Goal: Use online tool/utility: Utilize a website feature to perform a specific function

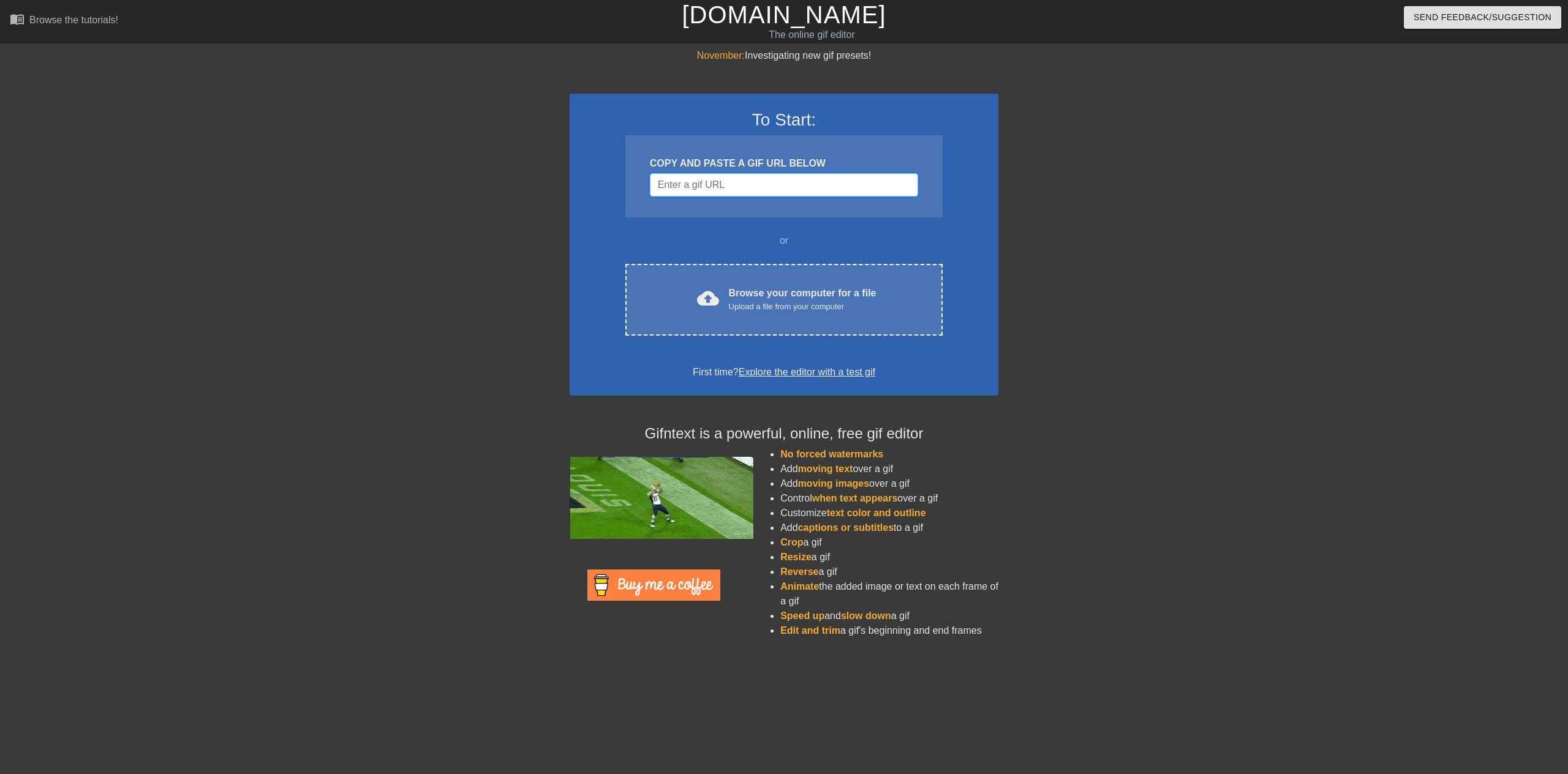
click at [694, 196] on div "COPY AND PASTE A GIF URL BELOW" at bounding box center [784, 176] width 318 height 82
click at [701, 188] on input "Username" at bounding box center [784, 185] width 268 height 23
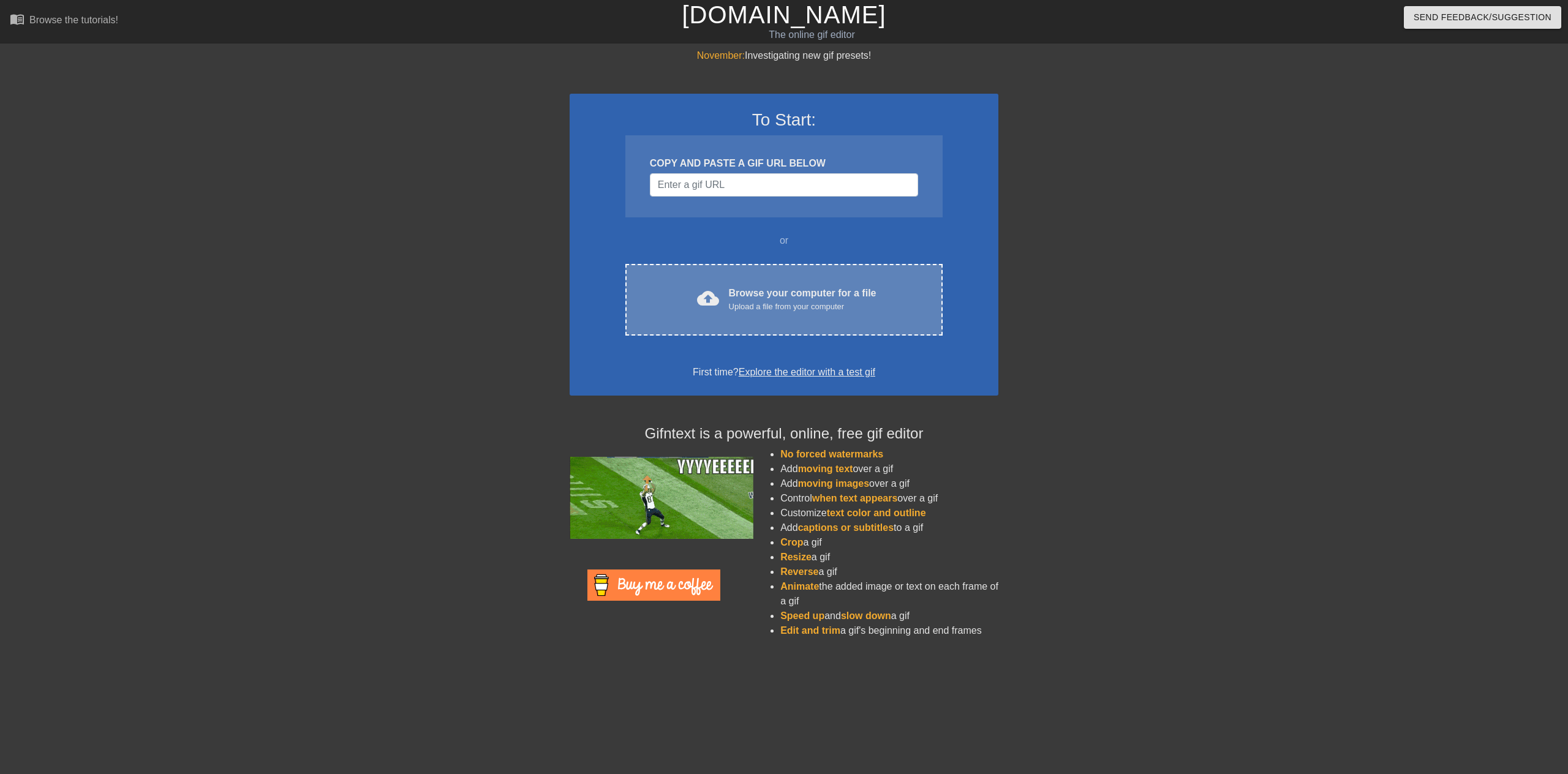
click at [737, 285] on div "cloud_upload Browse your computer for a file Upload a file from your computer C…" at bounding box center [784, 299] width 318 height 71
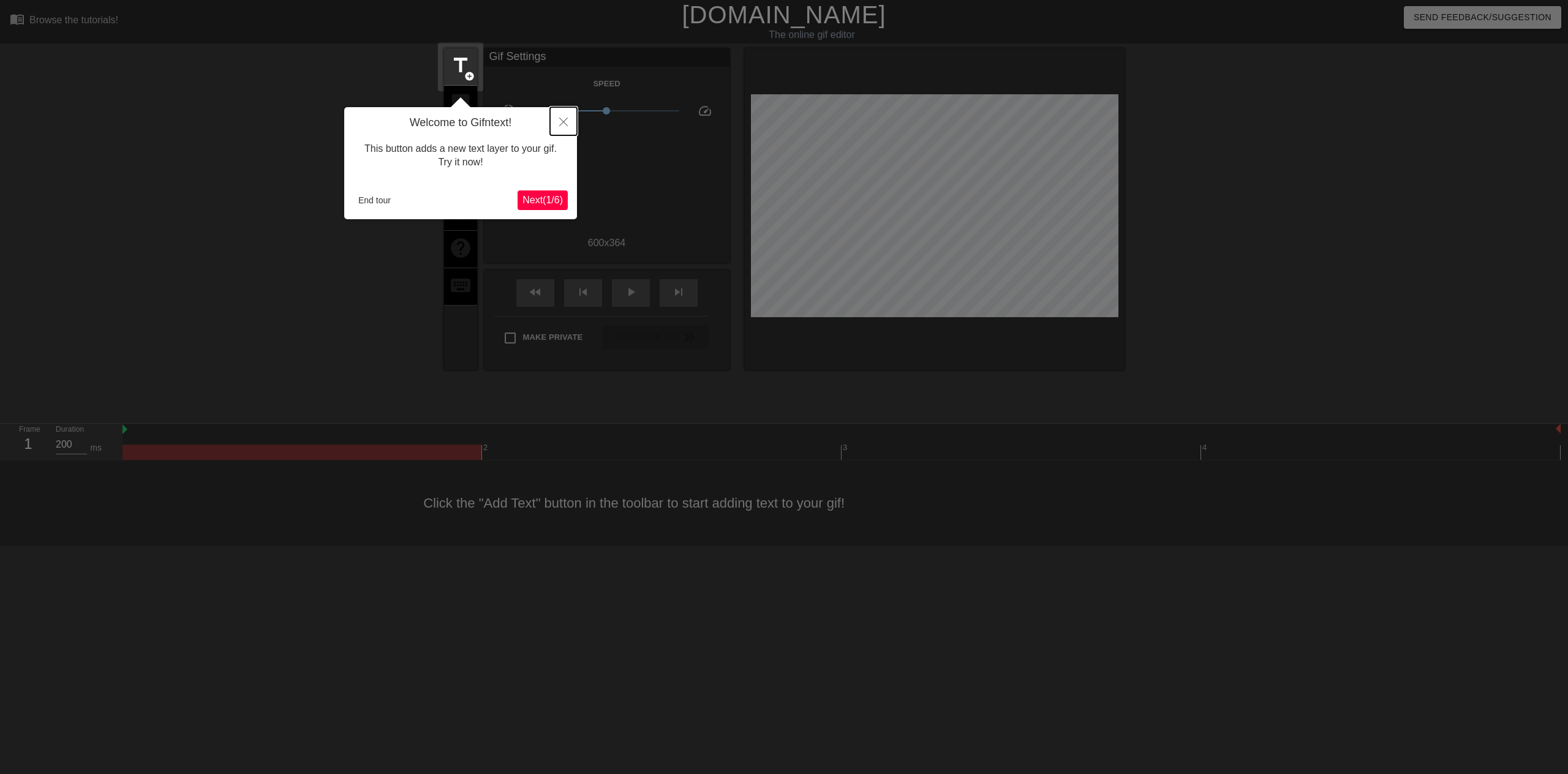
click at [565, 123] on icon "Close" at bounding box center [563, 121] width 8 height 8
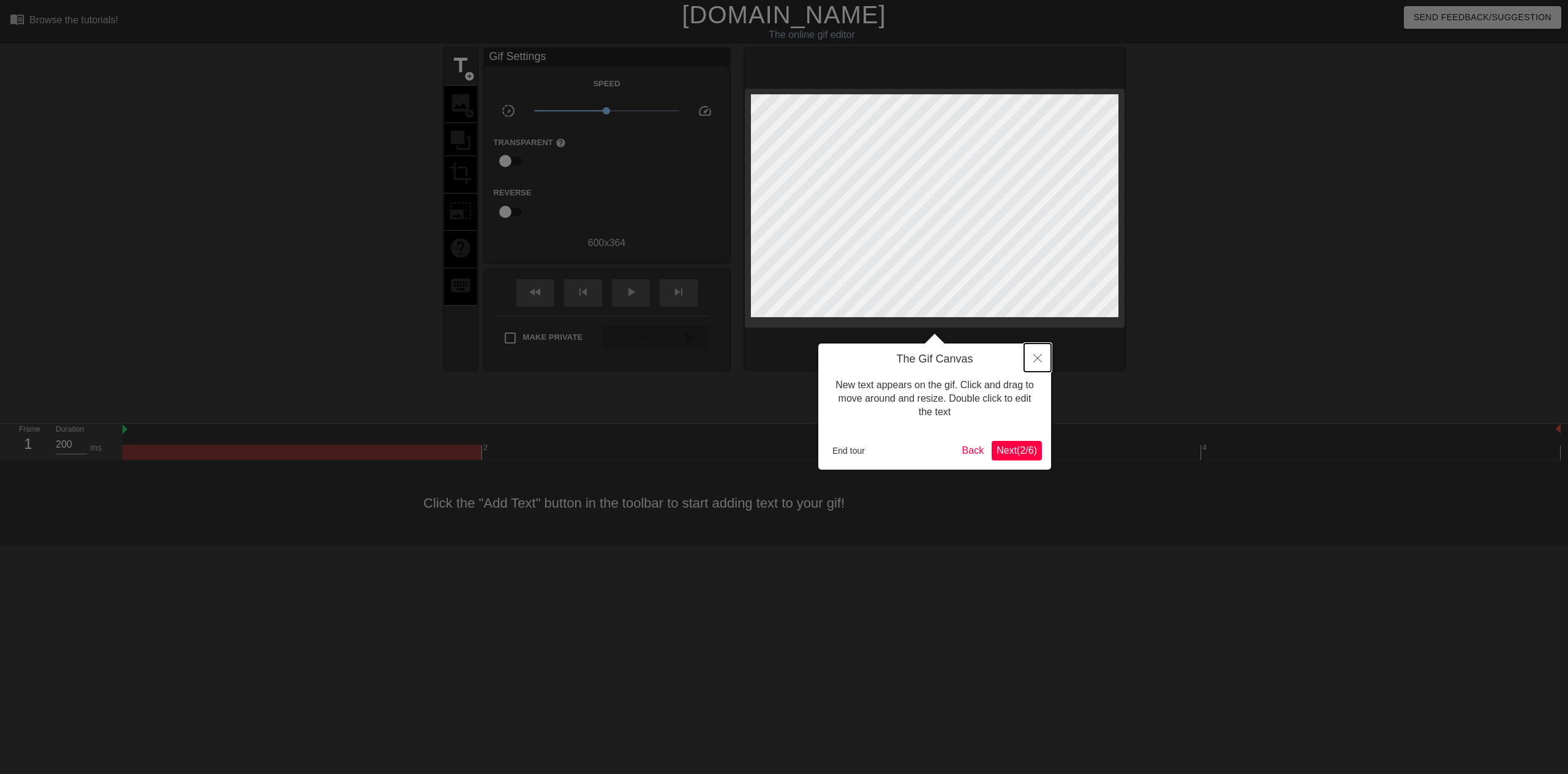
click at [1038, 359] on icon "Close" at bounding box center [1037, 357] width 8 height 8
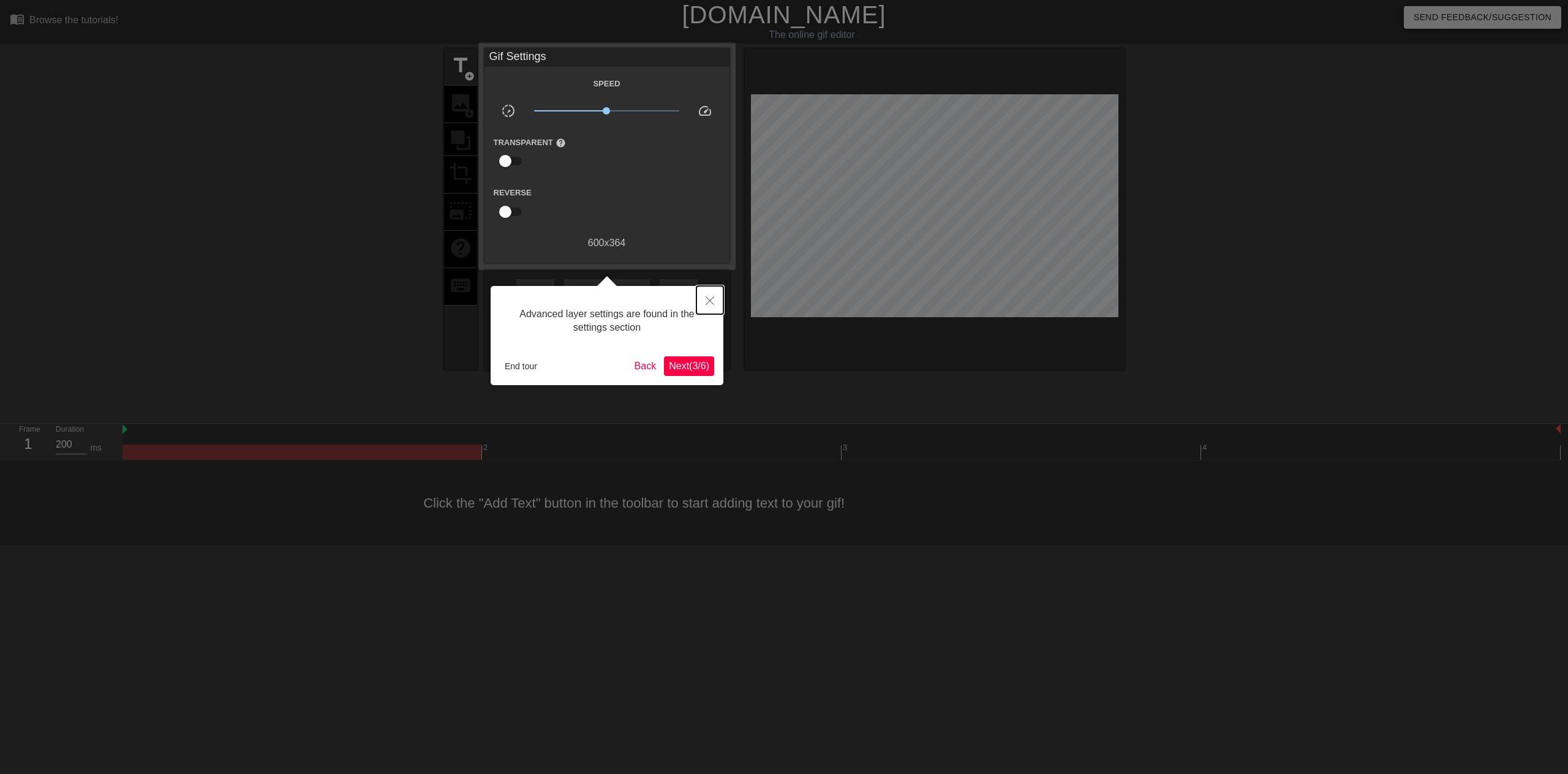
click at [707, 302] on icon "Close" at bounding box center [710, 300] width 8 height 8
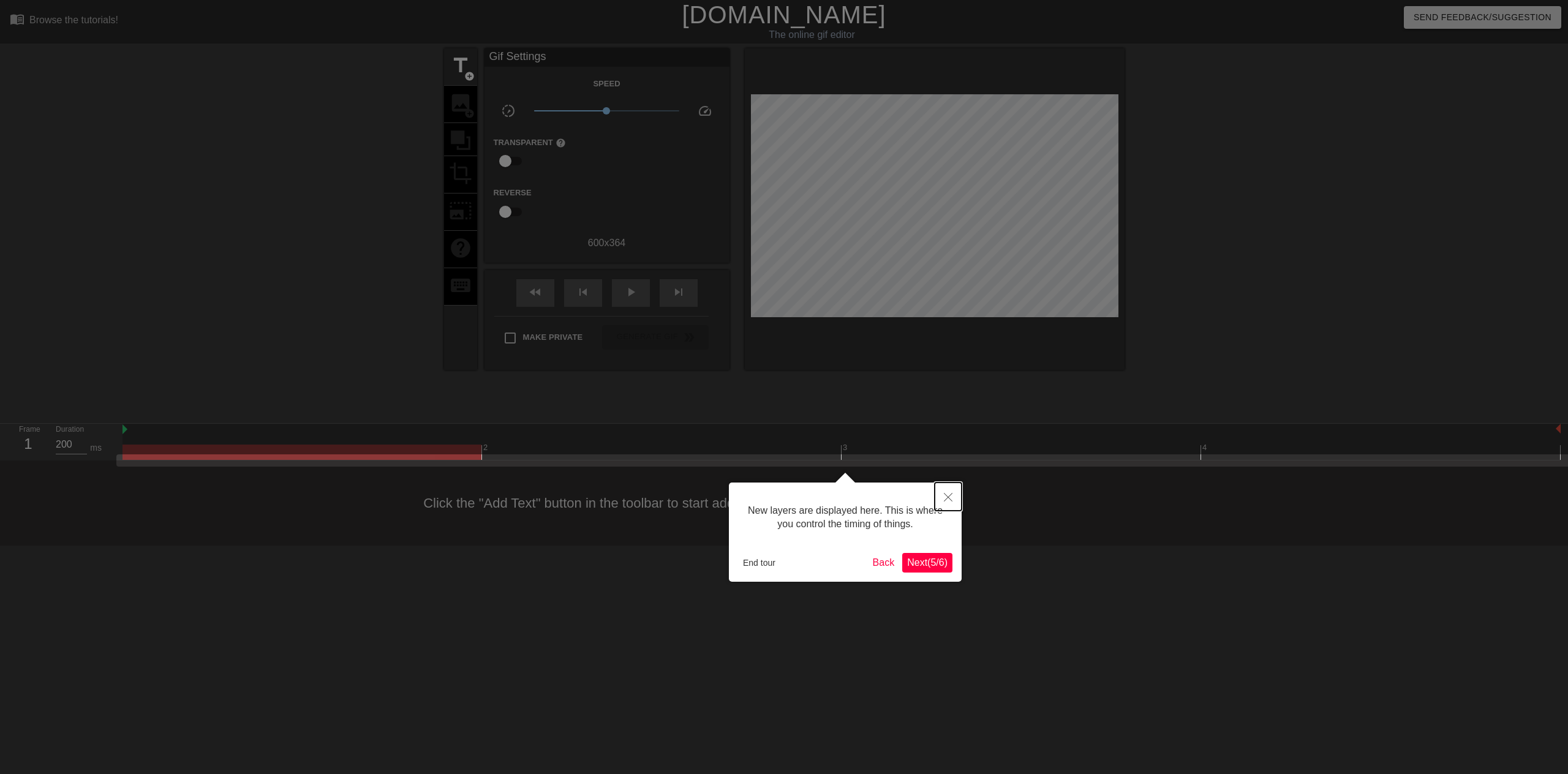
click at [940, 493] on button "Close" at bounding box center [947, 496] width 27 height 28
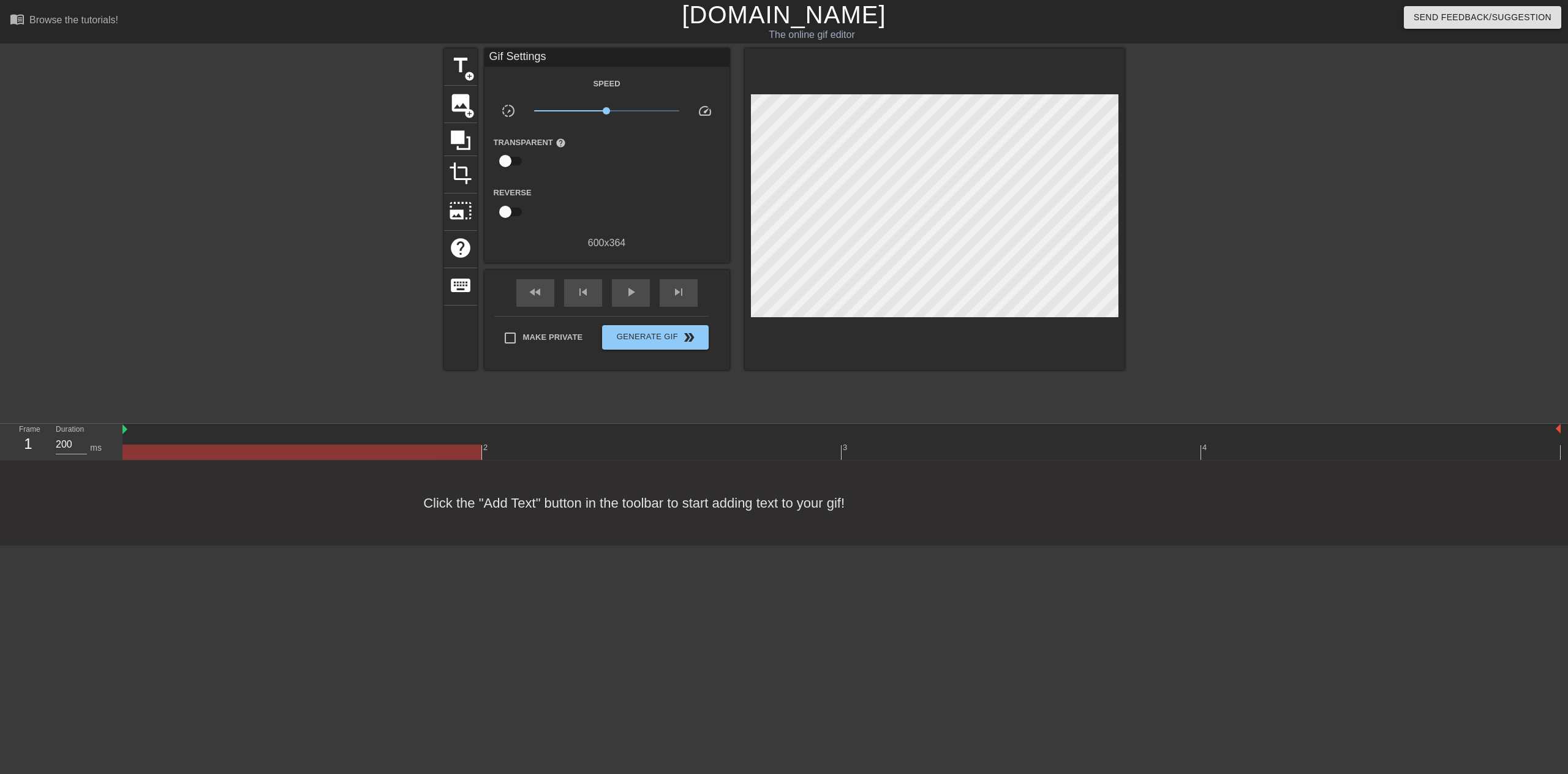
drag, startPoint x: 160, startPoint y: 444, endPoint x: 320, endPoint y: 438, distance: 160.1
click at [321, 439] on div "2 3 4" at bounding box center [842, 442] width 1438 height 36
drag, startPoint x: 331, startPoint y: 432, endPoint x: 499, endPoint y: 433, distance: 168.0
click at [499, 433] on div at bounding box center [842, 430] width 1438 height 12
click at [512, 452] on div at bounding box center [842, 453] width 1438 height 15
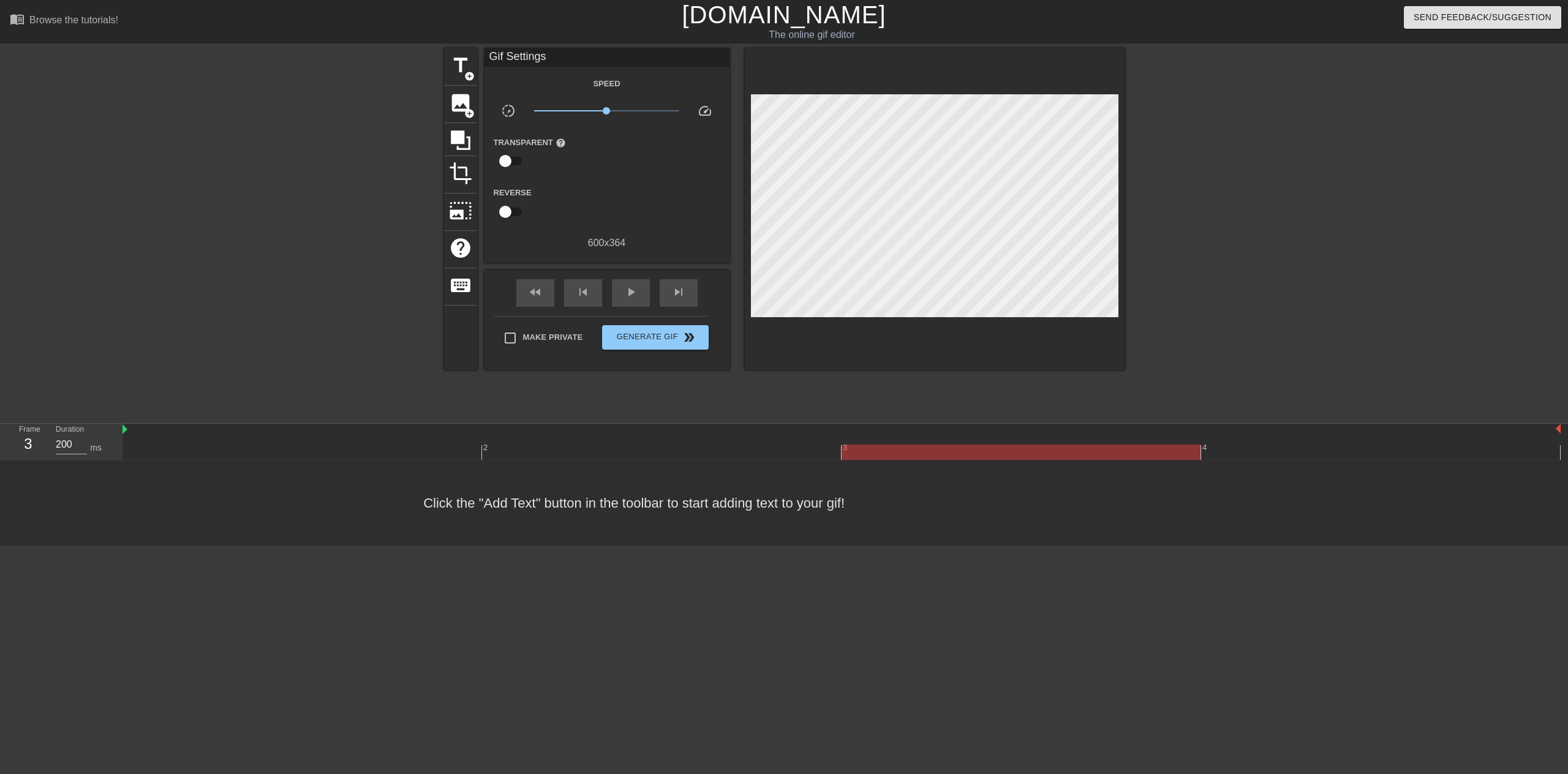
click at [982, 456] on div at bounding box center [842, 453] width 1438 height 15
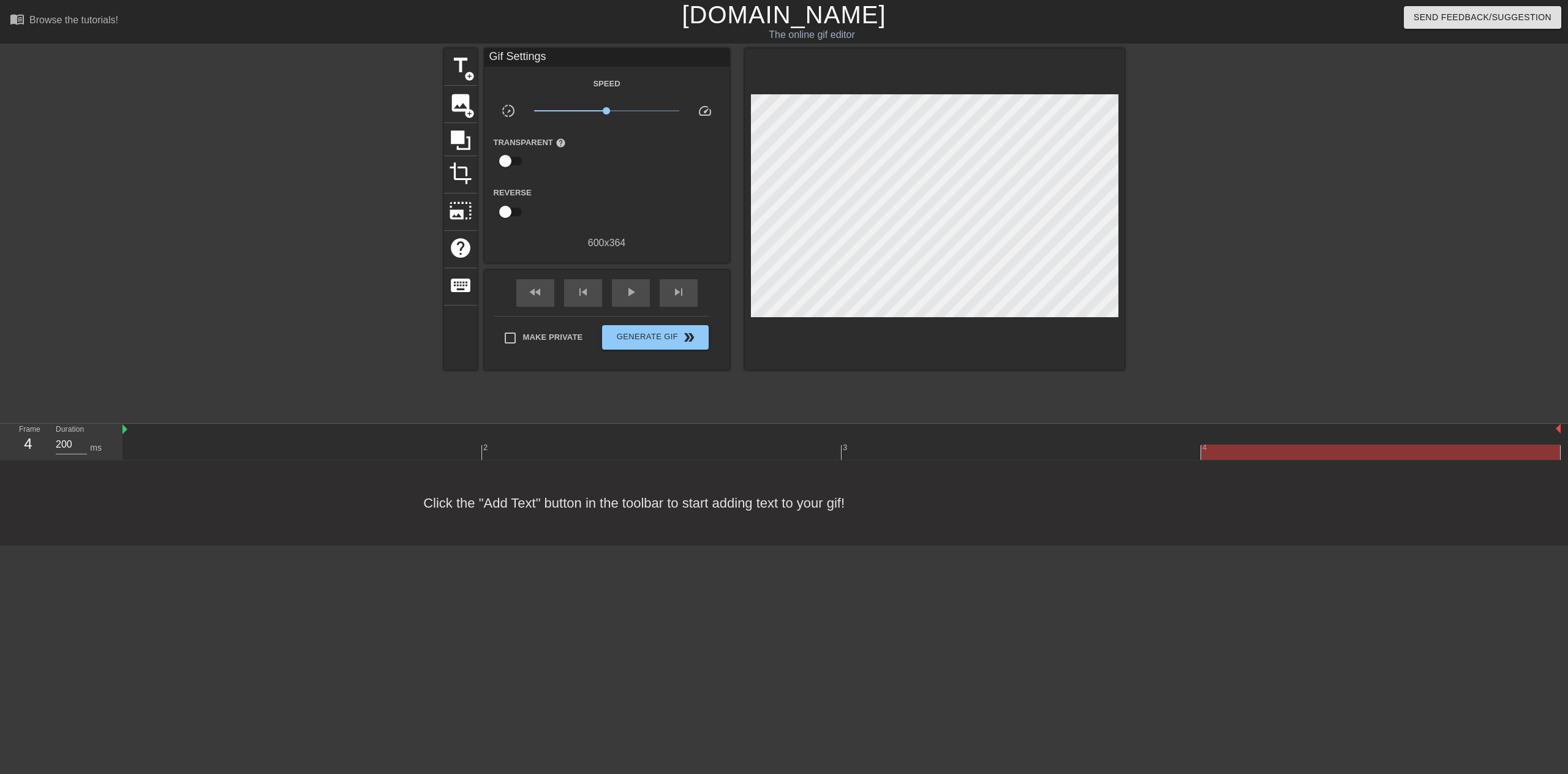
click at [1250, 448] on div at bounding box center [842, 453] width 1438 height 15
click at [298, 450] on div at bounding box center [842, 453] width 1438 height 15
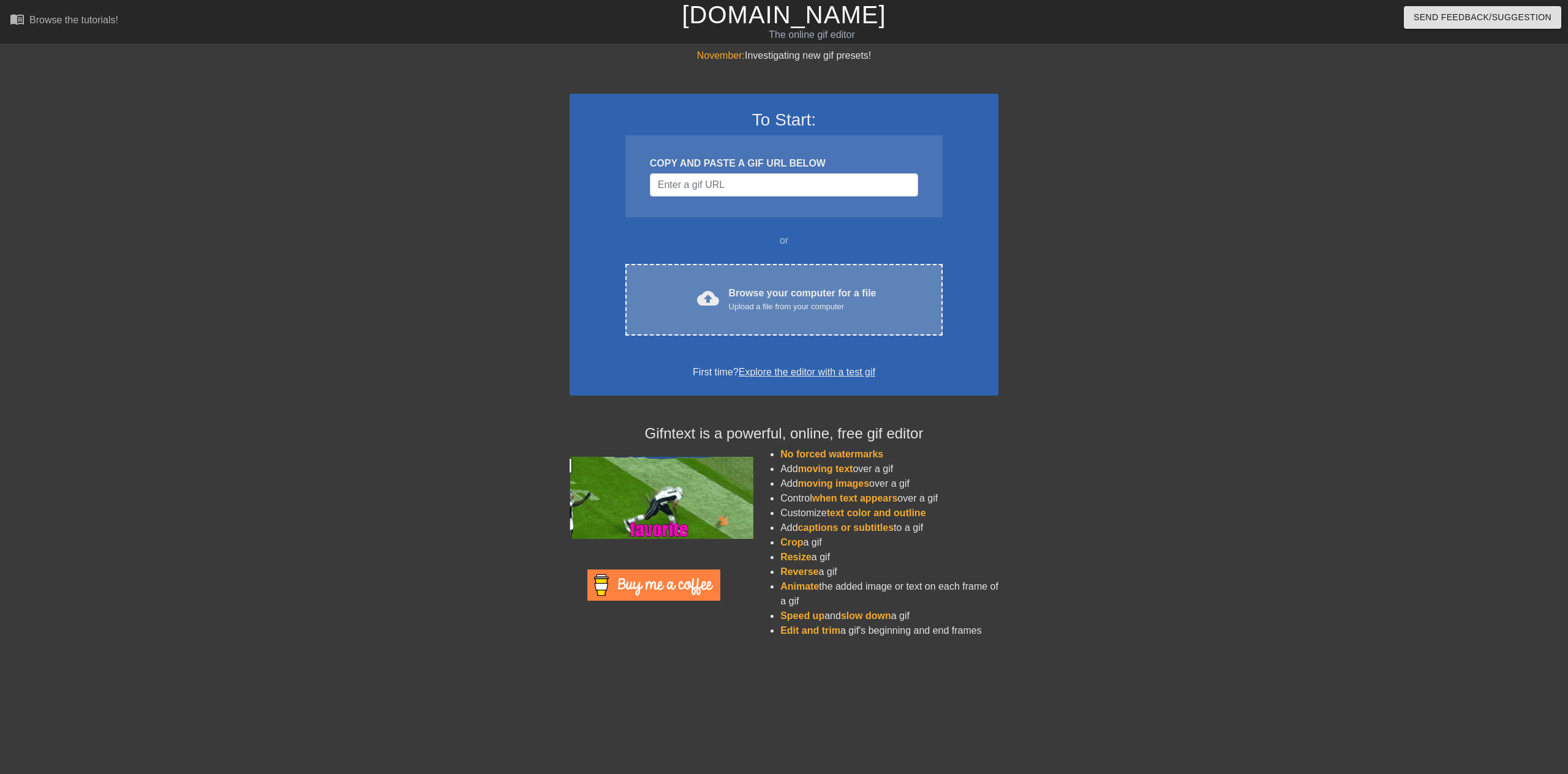
click at [733, 297] on div "Browse your computer for a file Upload a file from your computer" at bounding box center [802, 299] width 147 height 27
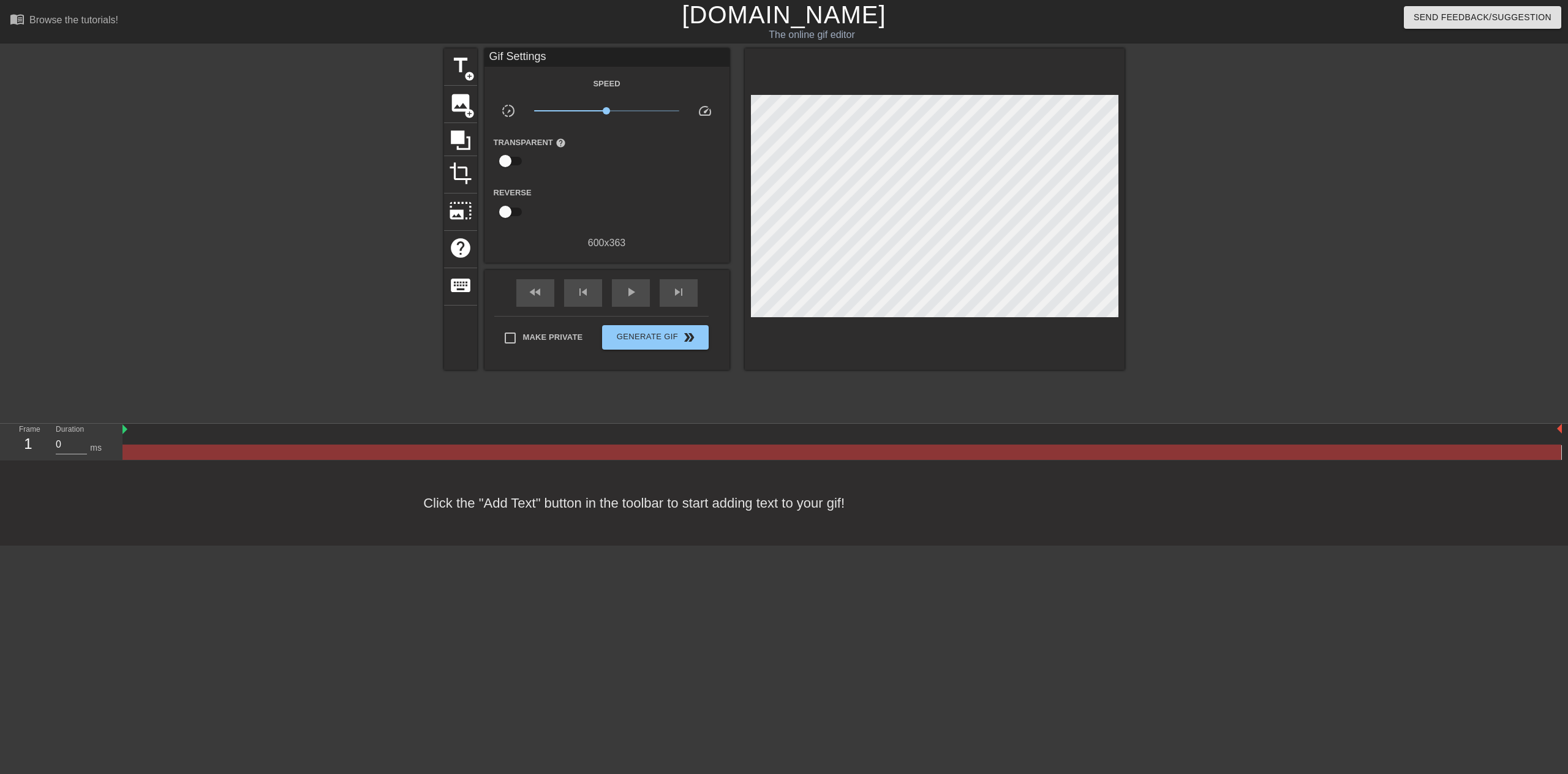
click at [154, 455] on div at bounding box center [842, 453] width 1439 height 15
drag, startPoint x: 168, startPoint y: 448, endPoint x: 1154, endPoint y: 446, distance: 986.0
click at [1154, 446] on div at bounding box center [842, 453] width 1439 height 15
click at [1153, 446] on div at bounding box center [842, 453] width 1439 height 15
click at [265, 469] on div "Click the "Add Text" button in the toolbar to start adding text to your gif!" at bounding box center [784, 502] width 1568 height 85
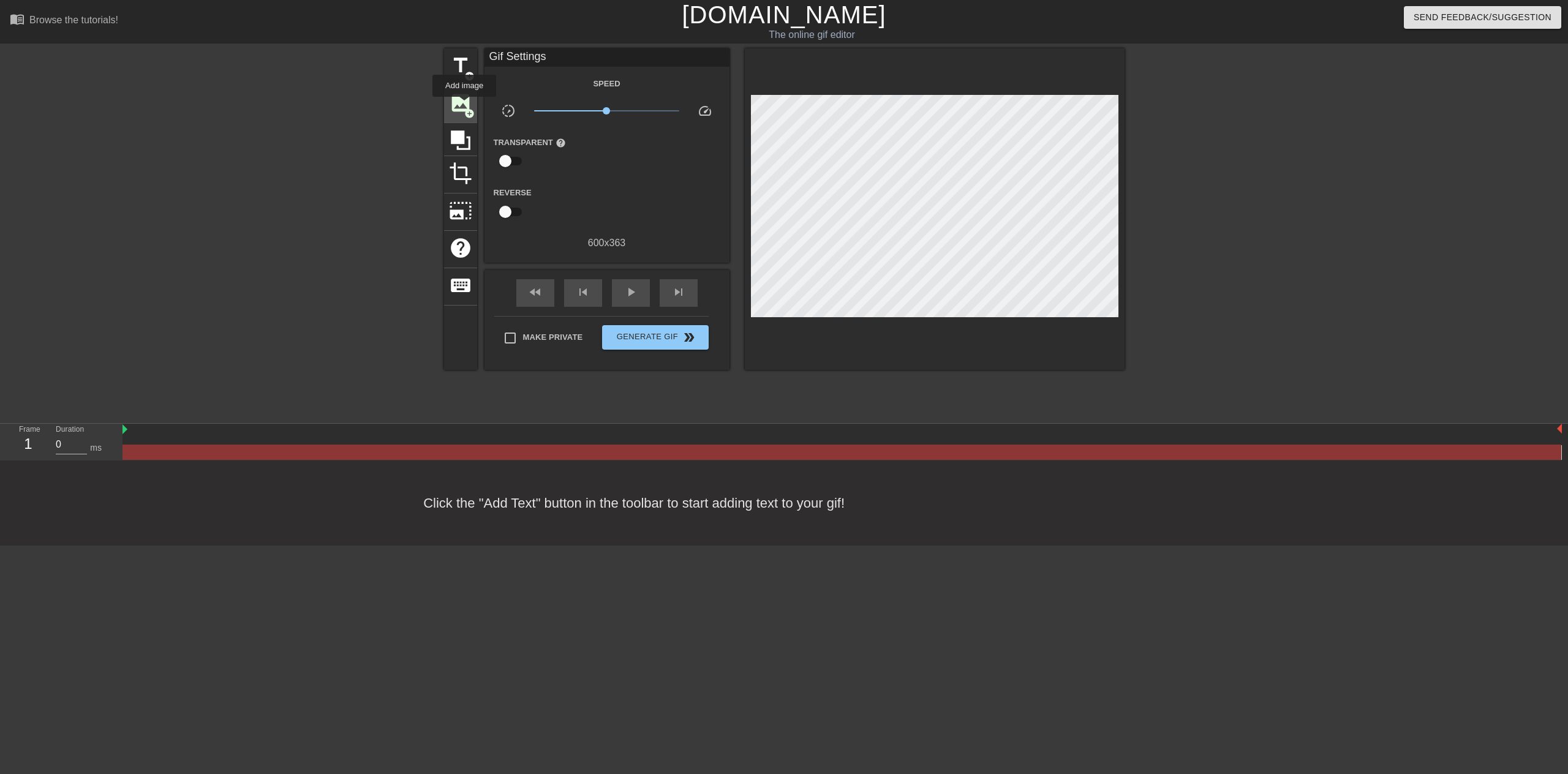
click at [465, 105] on span "image" at bounding box center [460, 103] width 23 height 23
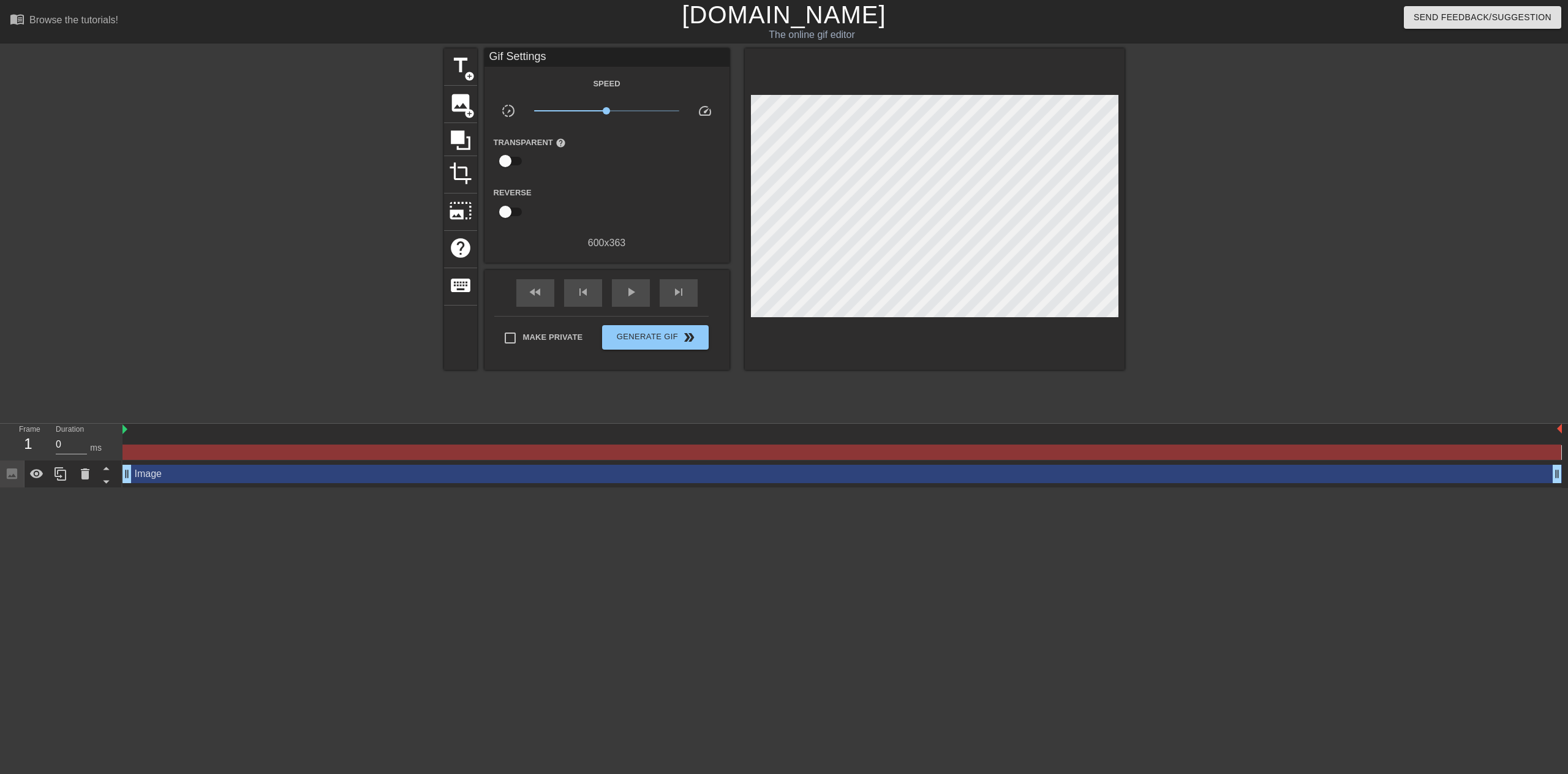
click at [150, 455] on div at bounding box center [842, 453] width 1439 height 15
drag, startPoint x: 137, startPoint y: 480, endPoint x: 229, endPoint y: 473, distance: 92.3
click at [267, 473] on div "Image drag_handle drag_handle" at bounding box center [842, 474] width 1439 height 18
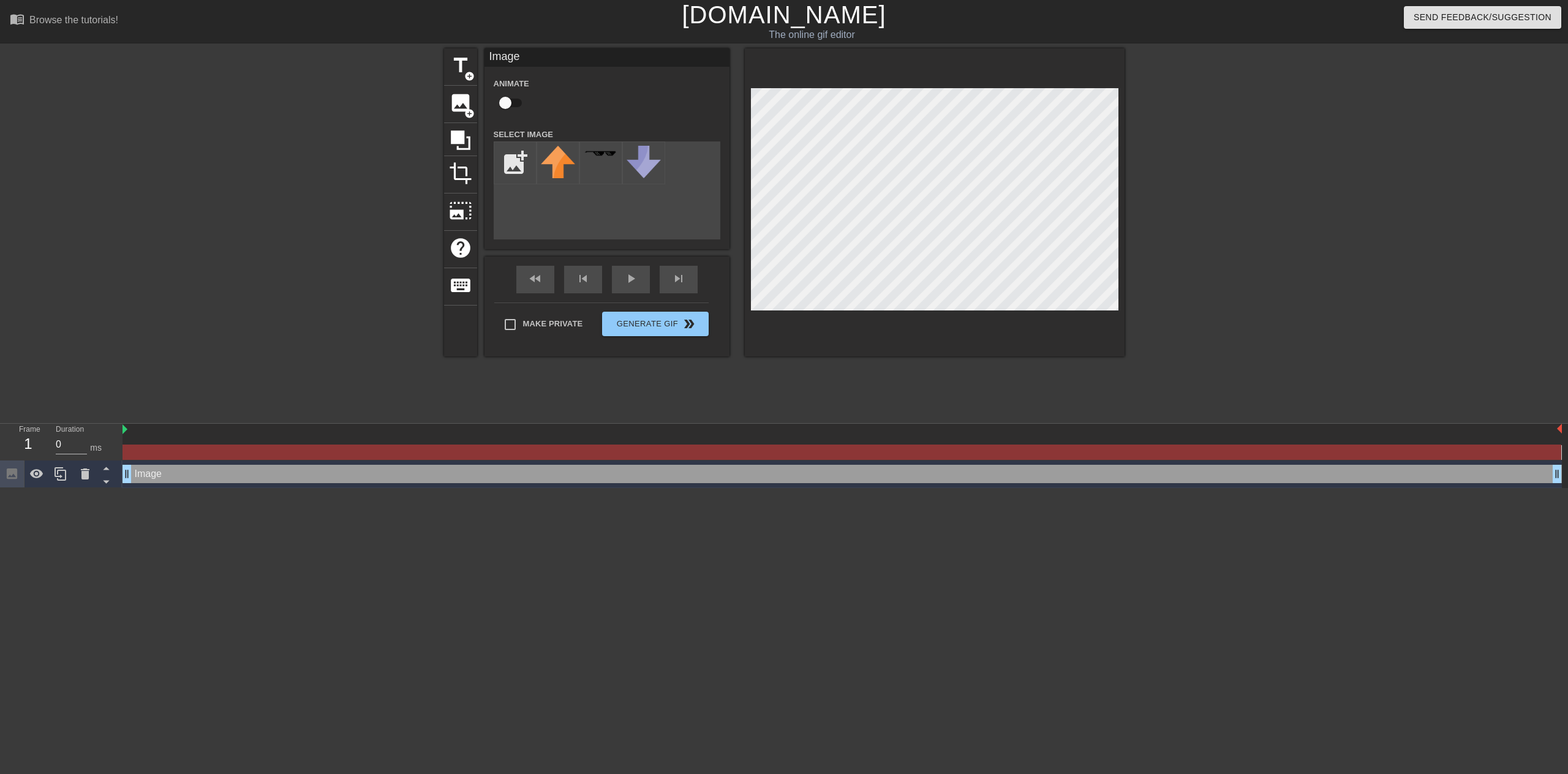
click at [189, 469] on div "Image drag_handle drag_handle" at bounding box center [842, 474] width 1439 height 18
click at [519, 157] on input "file" at bounding box center [515, 163] width 41 height 41
click at [566, 160] on img at bounding box center [558, 156] width 35 height 21
click at [507, 160] on input "file" at bounding box center [515, 163] width 41 height 41
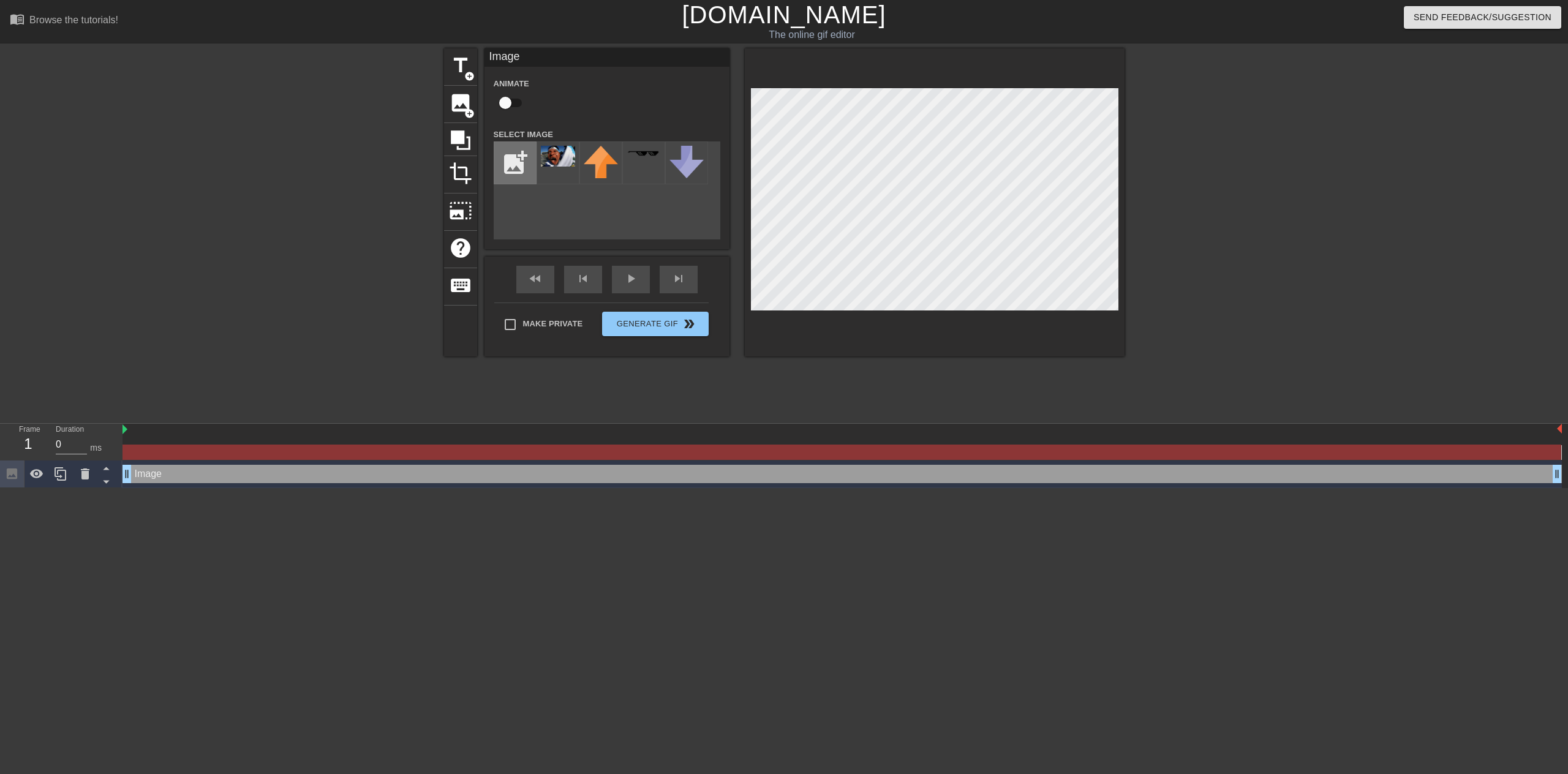
type input "C:\fakepath\guatefan22.gif"
click at [565, 162] on img at bounding box center [558, 156] width 35 height 21
click at [1128, 316] on div "title add_circle image add_circle crop photo_size_select_large help keyboard Im…" at bounding box center [784, 232] width 1568 height 367
click at [1126, 316] on div "title add_circle image add_circle crop photo_size_select_large help keyboard Im…" at bounding box center [784, 232] width 1568 height 367
click at [746, 101] on div at bounding box center [934, 203] width 380 height 308
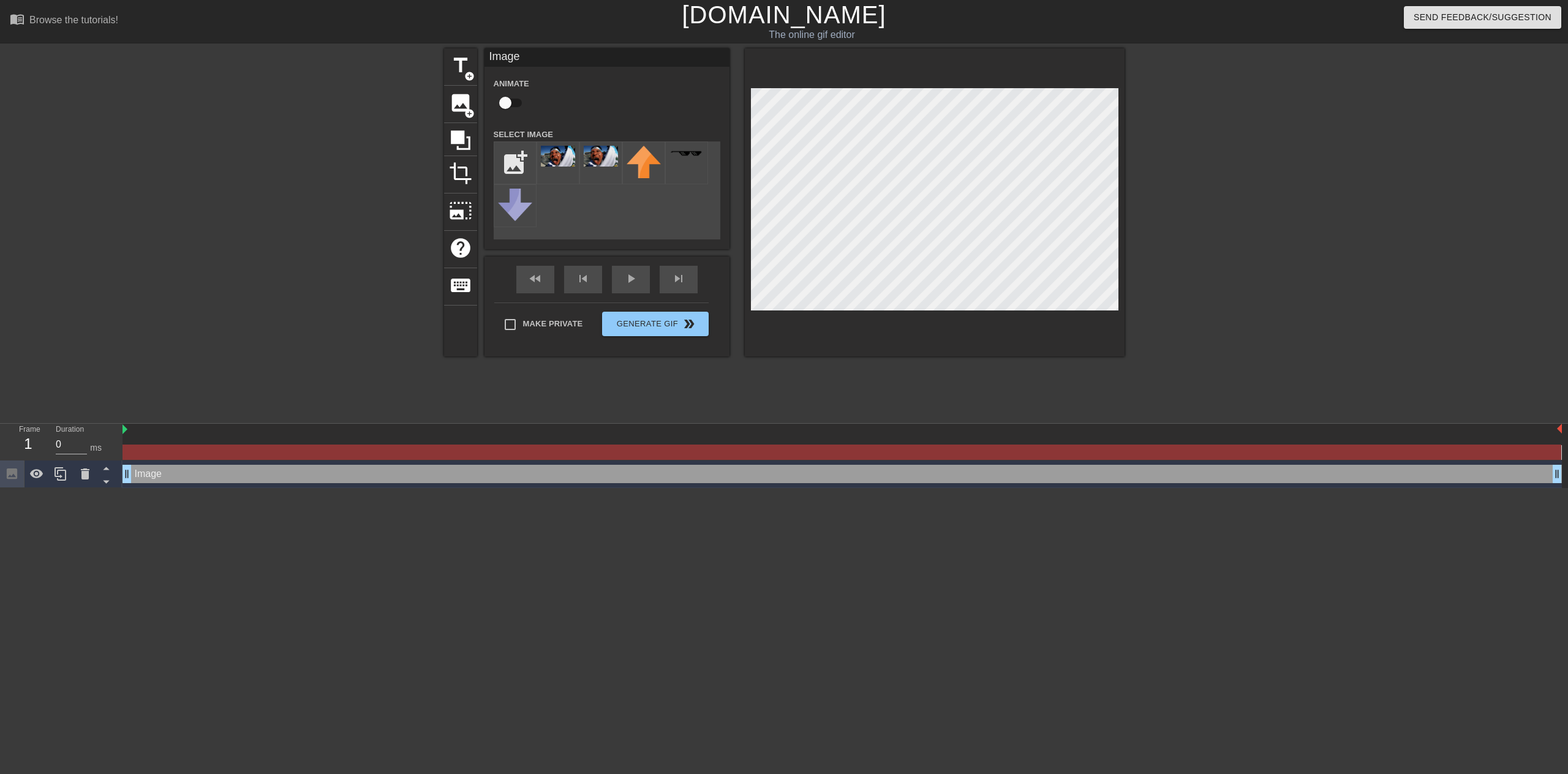
drag, startPoint x: 130, startPoint y: 476, endPoint x: 463, endPoint y: 479, distance: 333.0
drag, startPoint x: 413, startPoint y: 456, endPoint x: 480, endPoint y: 457, distance: 67.0
click at [490, 456] on div at bounding box center [842, 453] width 1439 height 15
click at [302, 479] on div "Image drag_handle drag_handle" at bounding box center [842, 474] width 1439 height 18
drag, startPoint x: 127, startPoint y: 427, endPoint x: 126, endPoint y: 443, distance: 16.0
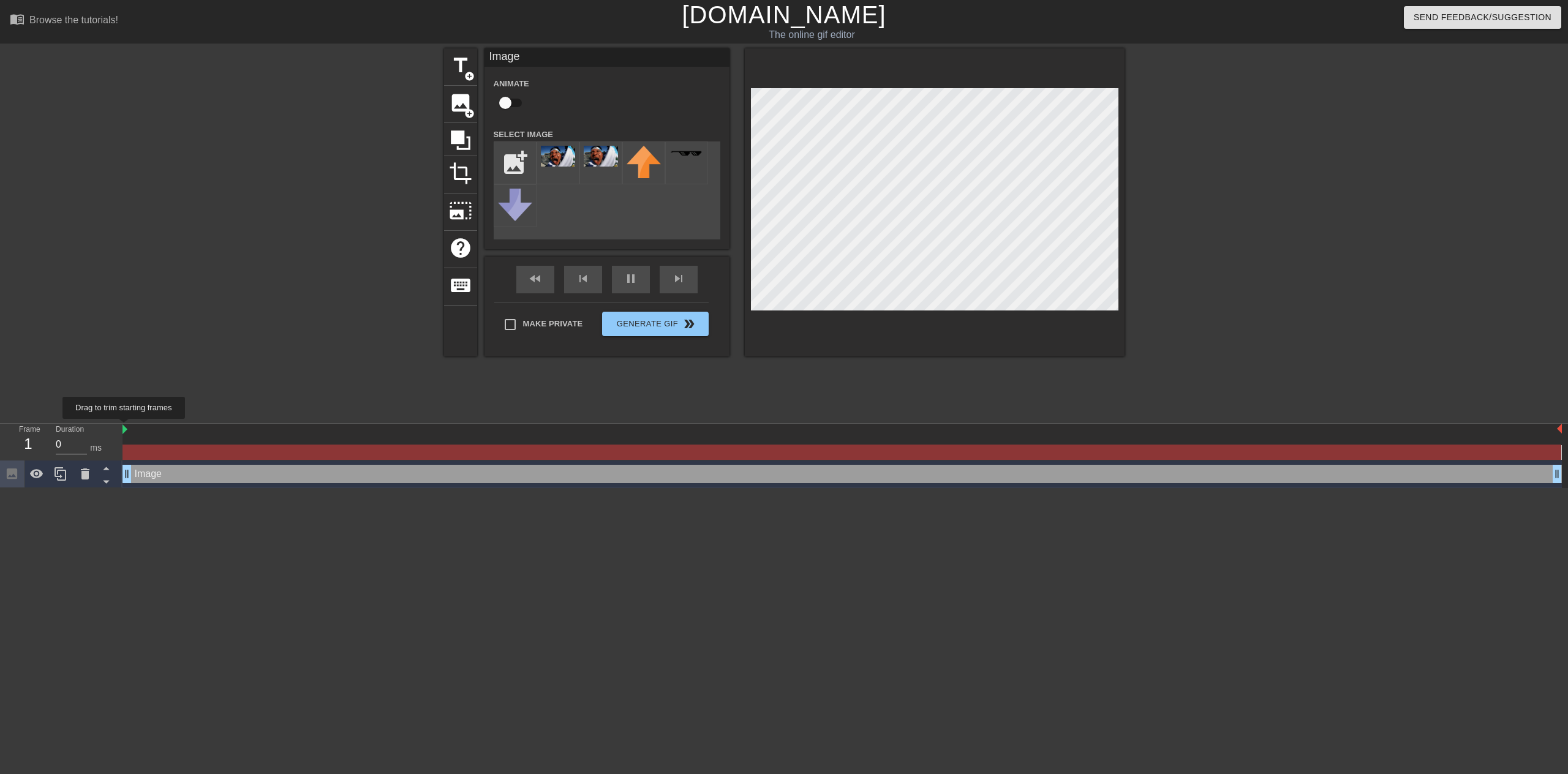
click at [126, 427] on img at bounding box center [125, 429] width 5 height 10
drag, startPoint x: 124, startPoint y: 469, endPoint x: 244, endPoint y: 479, distance: 120.4
click at [304, 447] on div at bounding box center [842, 453] width 1439 height 15
click at [296, 457] on div at bounding box center [842, 453] width 1439 height 15
drag, startPoint x: 296, startPoint y: 457, endPoint x: 281, endPoint y: 458, distance: 15.0
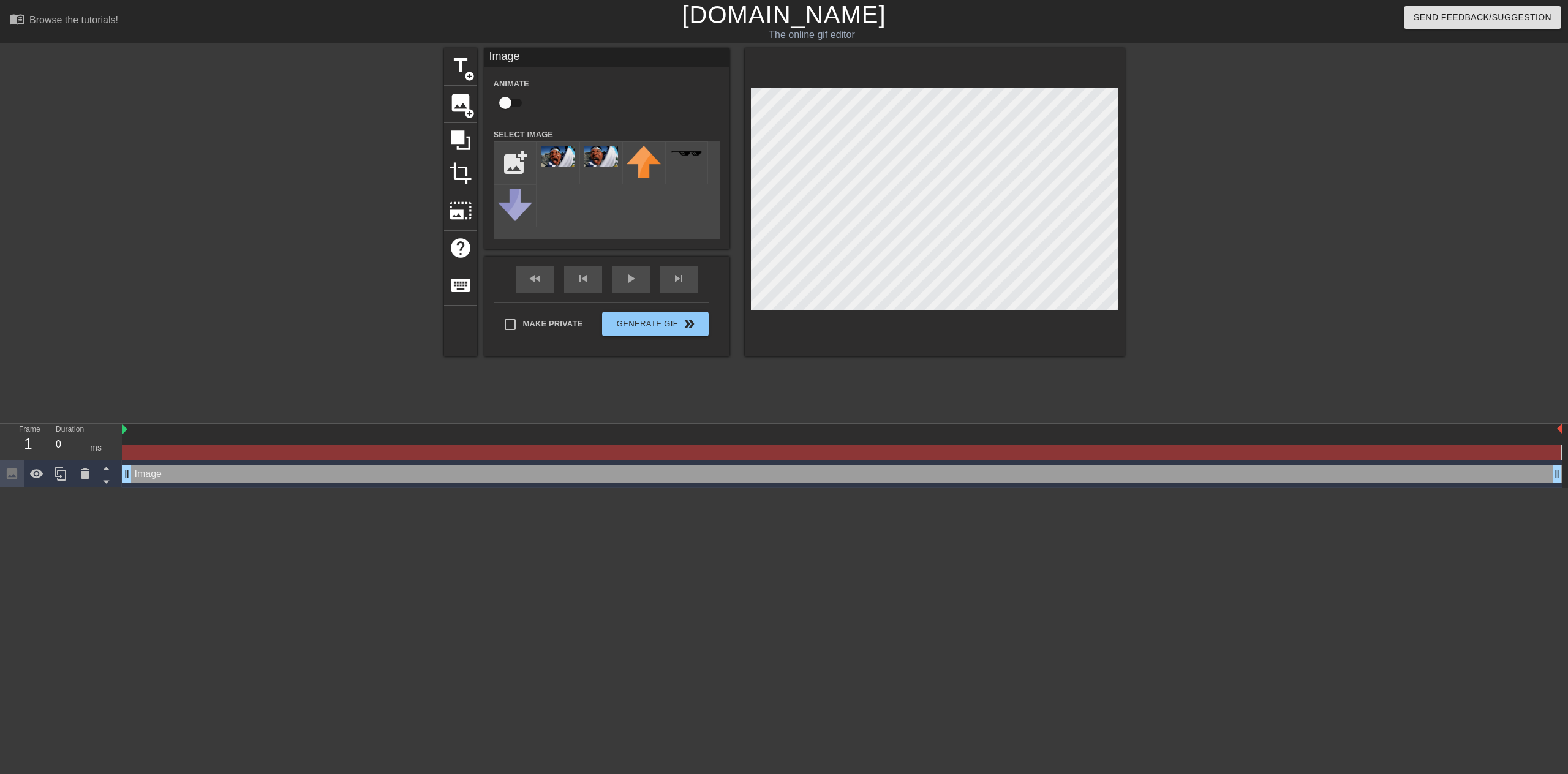
click at [296, 457] on div at bounding box center [842, 453] width 1439 height 15
click at [163, 470] on div "Image drag_handle drag_handle" at bounding box center [842, 474] width 1439 height 18
drag, startPoint x: 163, startPoint y: 470, endPoint x: 174, endPoint y: 472, distance: 11.2
click at [163, 470] on div "Image drag_handle drag_handle" at bounding box center [842, 474] width 1439 height 18
drag, startPoint x: 216, startPoint y: 476, endPoint x: 369, endPoint y: 479, distance: 153.0
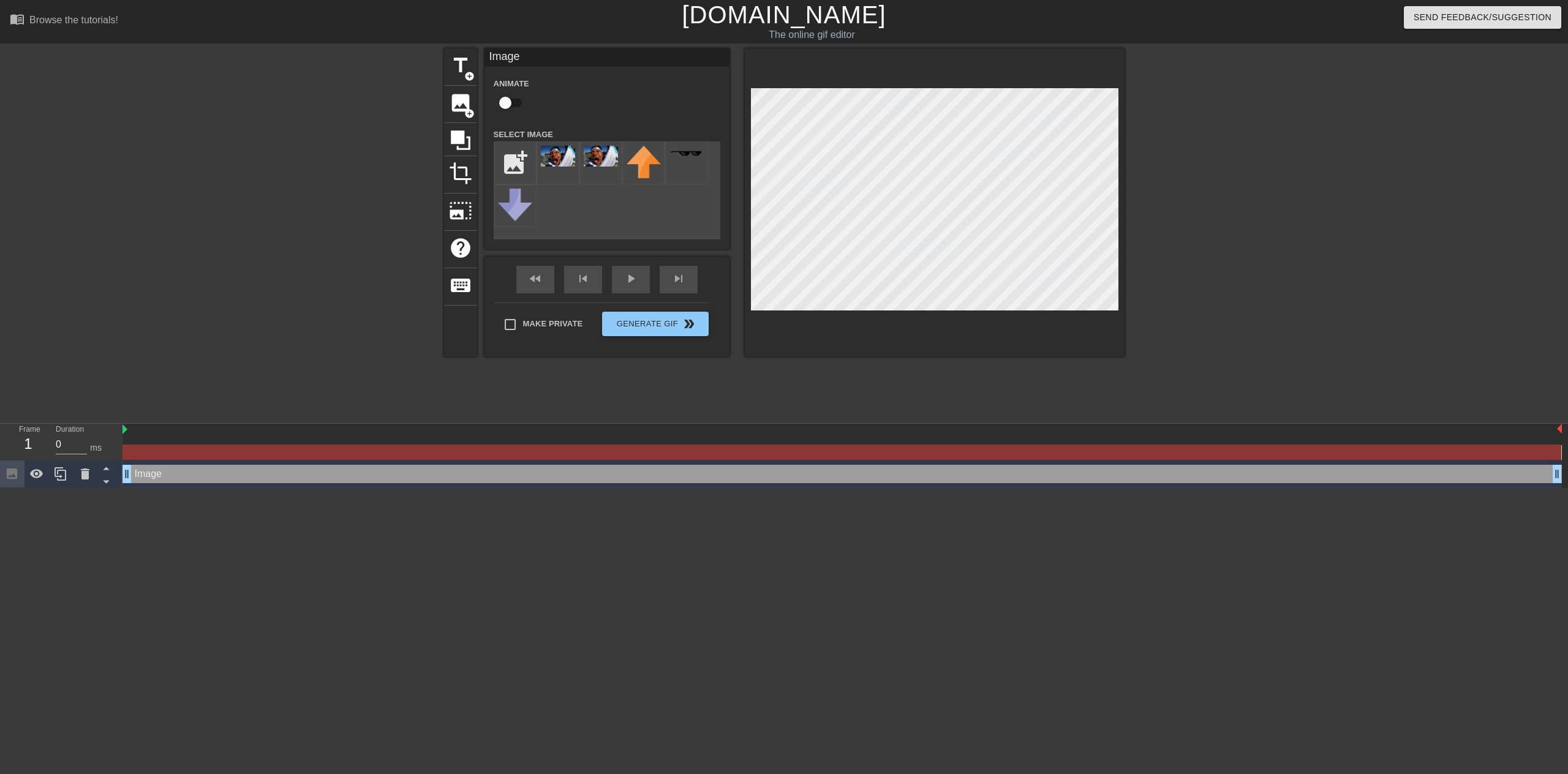
click at [369, 479] on div "Image drag_handle drag_handle" at bounding box center [842, 474] width 1439 height 18
drag, startPoint x: 1556, startPoint y: 469, endPoint x: 426, endPoint y: 463, distance: 1130.0
drag, startPoint x: 125, startPoint y: 473, endPoint x: 875, endPoint y: 486, distance: 750.1
click at [875, 486] on div "Image drag_handle drag_handle" at bounding box center [842, 474] width 1439 height 28
drag, startPoint x: 879, startPoint y: 473, endPoint x: 845, endPoint y: 470, distance: 34.1
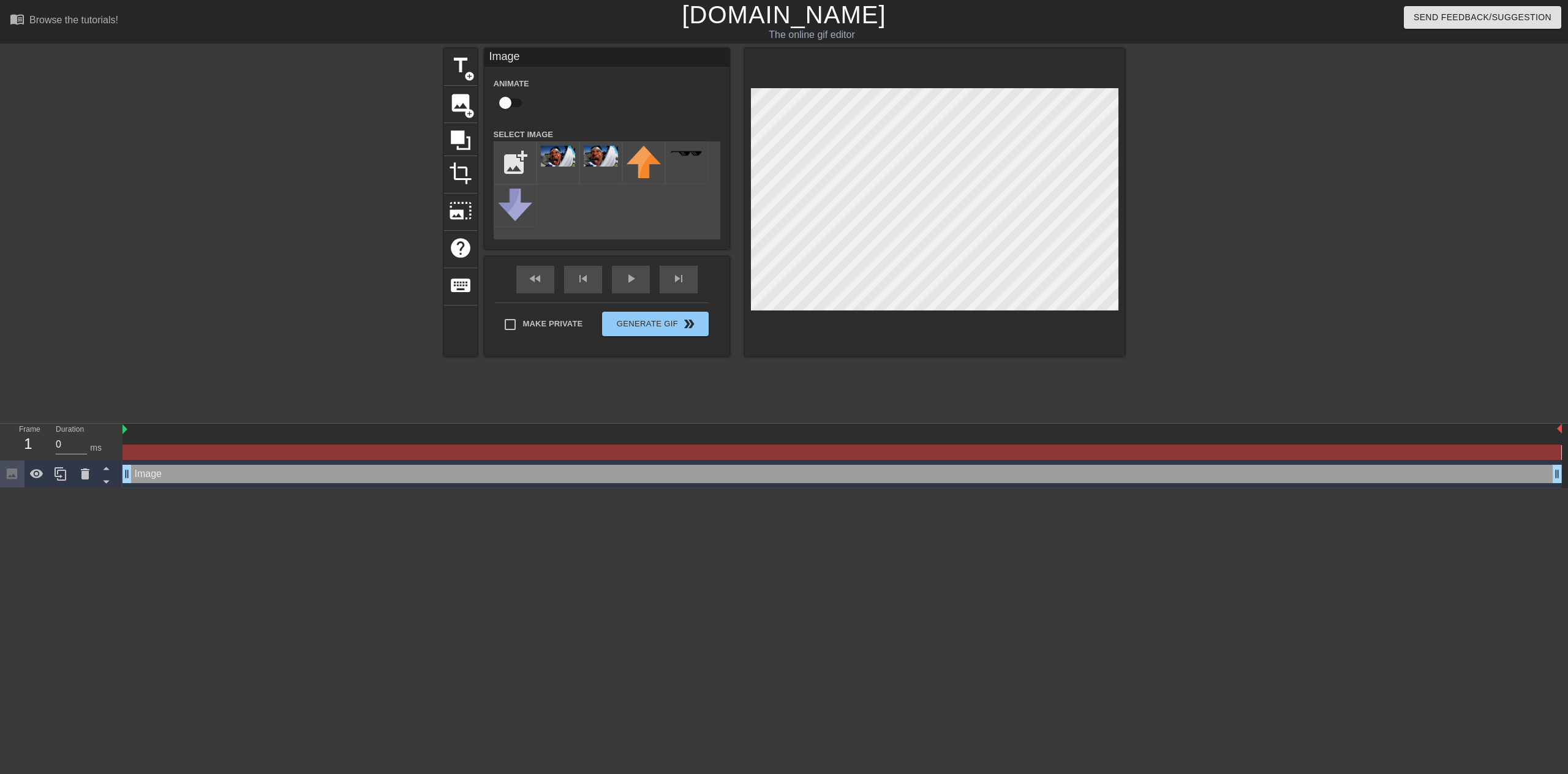
click at [869, 473] on div "Image drag_handle drag_handle" at bounding box center [842, 474] width 1439 height 18
click at [31, 445] on div "1" at bounding box center [28, 443] width 18 height 22
click at [38, 437] on div "Frame 1" at bounding box center [28, 442] width 37 height 35
click at [29, 441] on div "1" at bounding box center [28, 443] width 18 height 22
click at [76, 433] on label "Duration" at bounding box center [70, 430] width 28 height 8
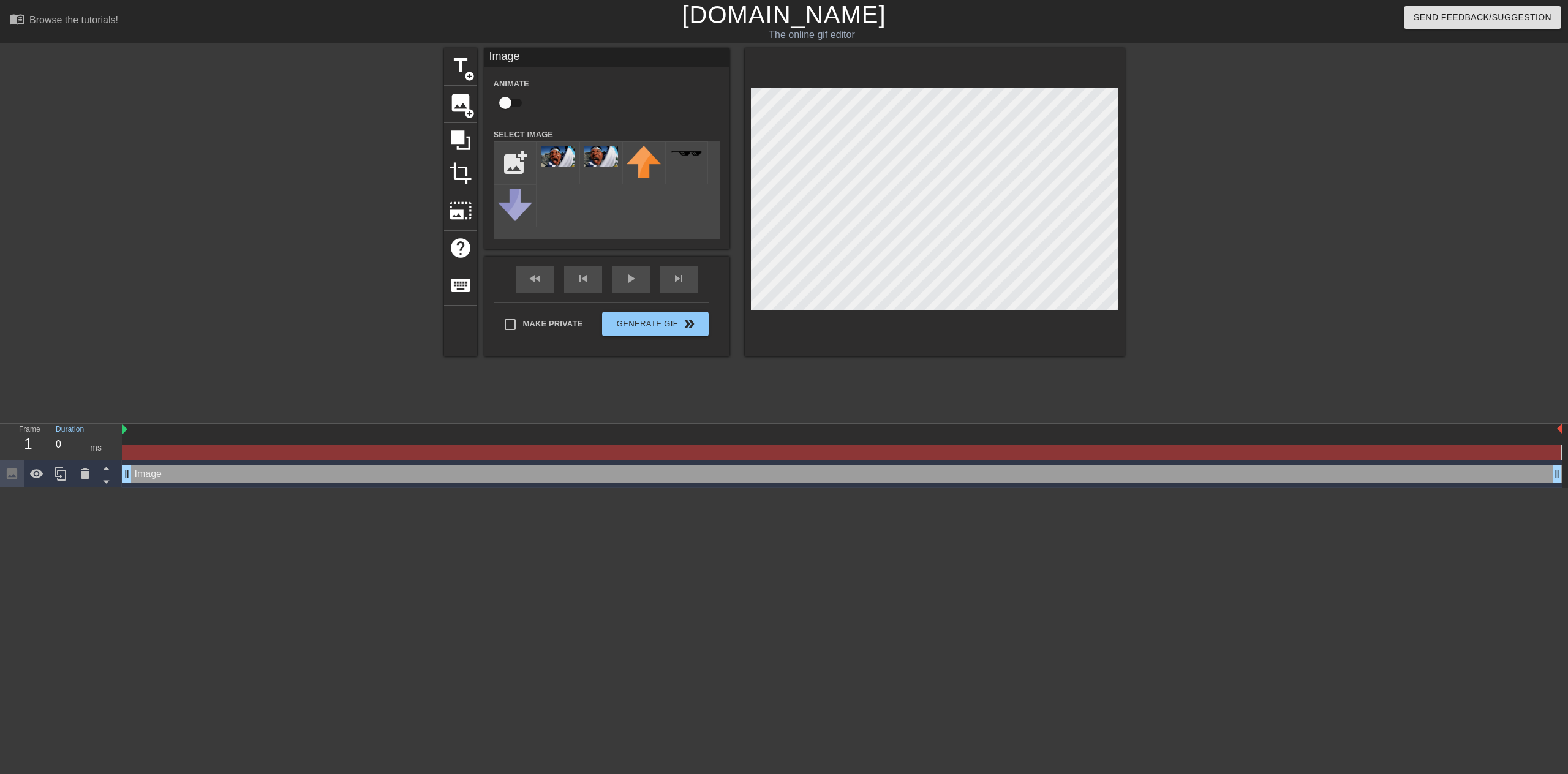
drag, startPoint x: 66, startPoint y: 445, endPoint x: 46, endPoint y: 443, distance: 20.1
click at [47, 443] on div "Duration 0 ms" at bounding box center [84, 442] width 74 height 35
type input "1"
click at [116, 432] on div "Duration 1 ms" at bounding box center [84, 442] width 74 height 35
click at [655, 327] on button "Generate Gif double_arrow" at bounding box center [655, 324] width 106 height 25
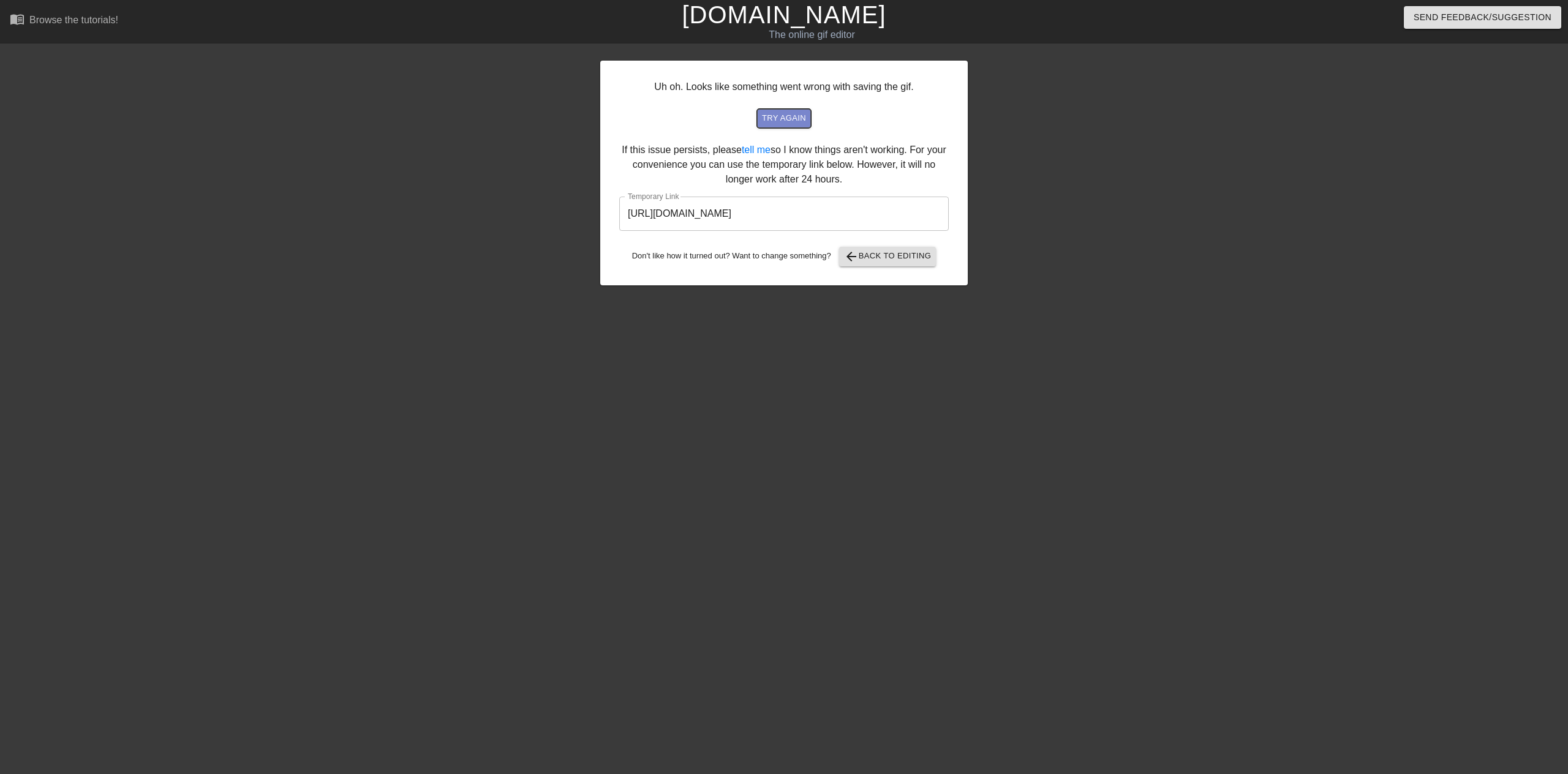
click at [786, 120] on span "try again" at bounding box center [783, 118] width 44 height 14
click at [901, 262] on span "arrow_back Back to Editing" at bounding box center [888, 256] width 87 height 15
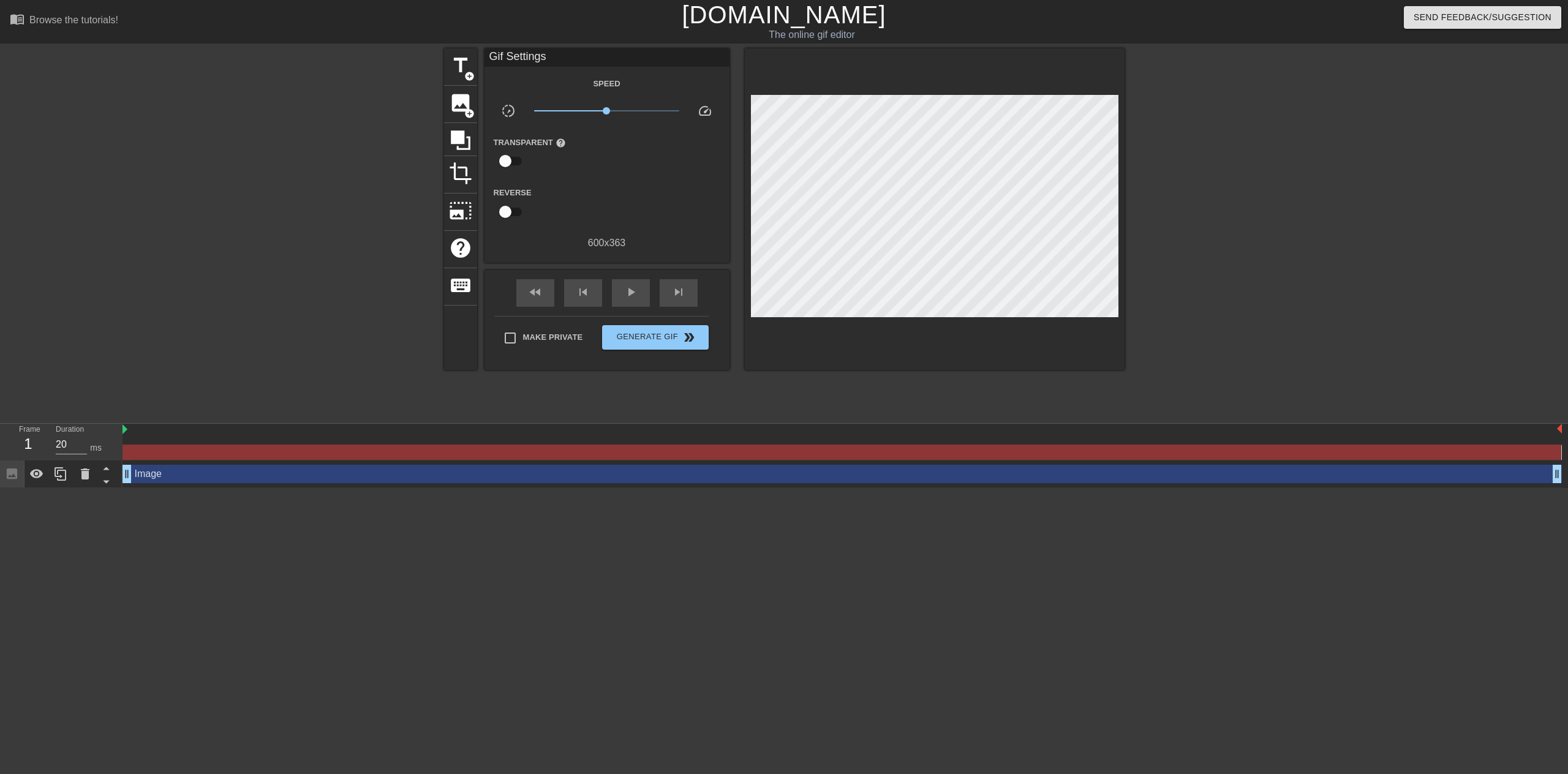
drag, startPoint x: 126, startPoint y: 479, endPoint x: 444, endPoint y: 476, distance: 318.0
drag, startPoint x: 445, startPoint y: 476, endPoint x: 214, endPoint y: 479, distance: 231.0
click at [274, 476] on div "Image drag_handle drag_handle" at bounding box center [842, 474] width 1439 height 18
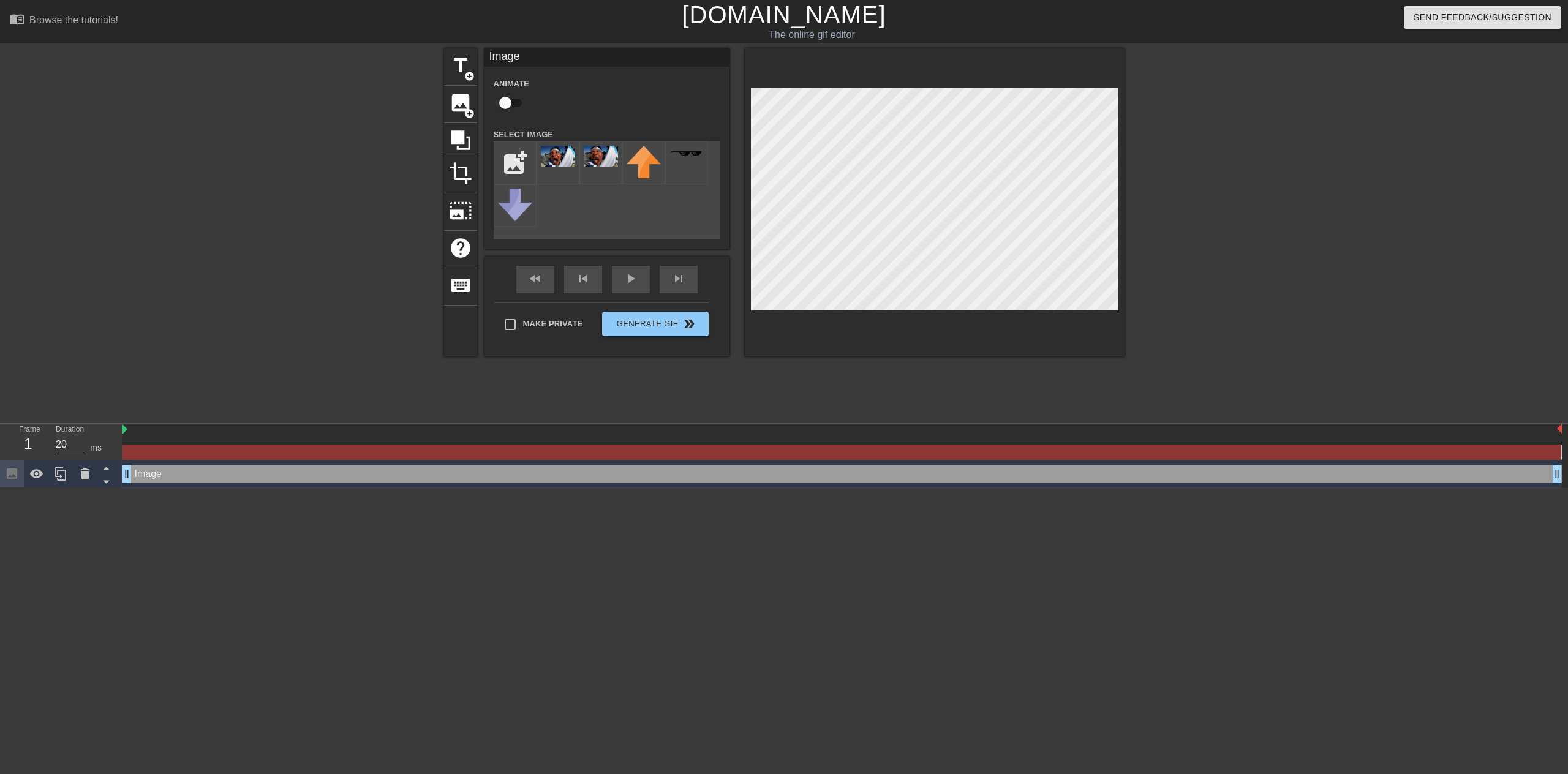
click at [193, 479] on div "Image drag_handle drag_handle" at bounding box center [842, 474] width 1439 height 18
click at [201, 457] on div at bounding box center [842, 453] width 1439 height 15
drag, startPoint x: 4, startPoint y: 432, endPoint x: 5, endPoint y: 456, distance: 24.0
click at [3, 433] on div "Frame 1 Duration 20 ms" at bounding box center [61, 443] width 123 height 37
click at [5, 471] on icon at bounding box center [12, 473] width 14 height 14
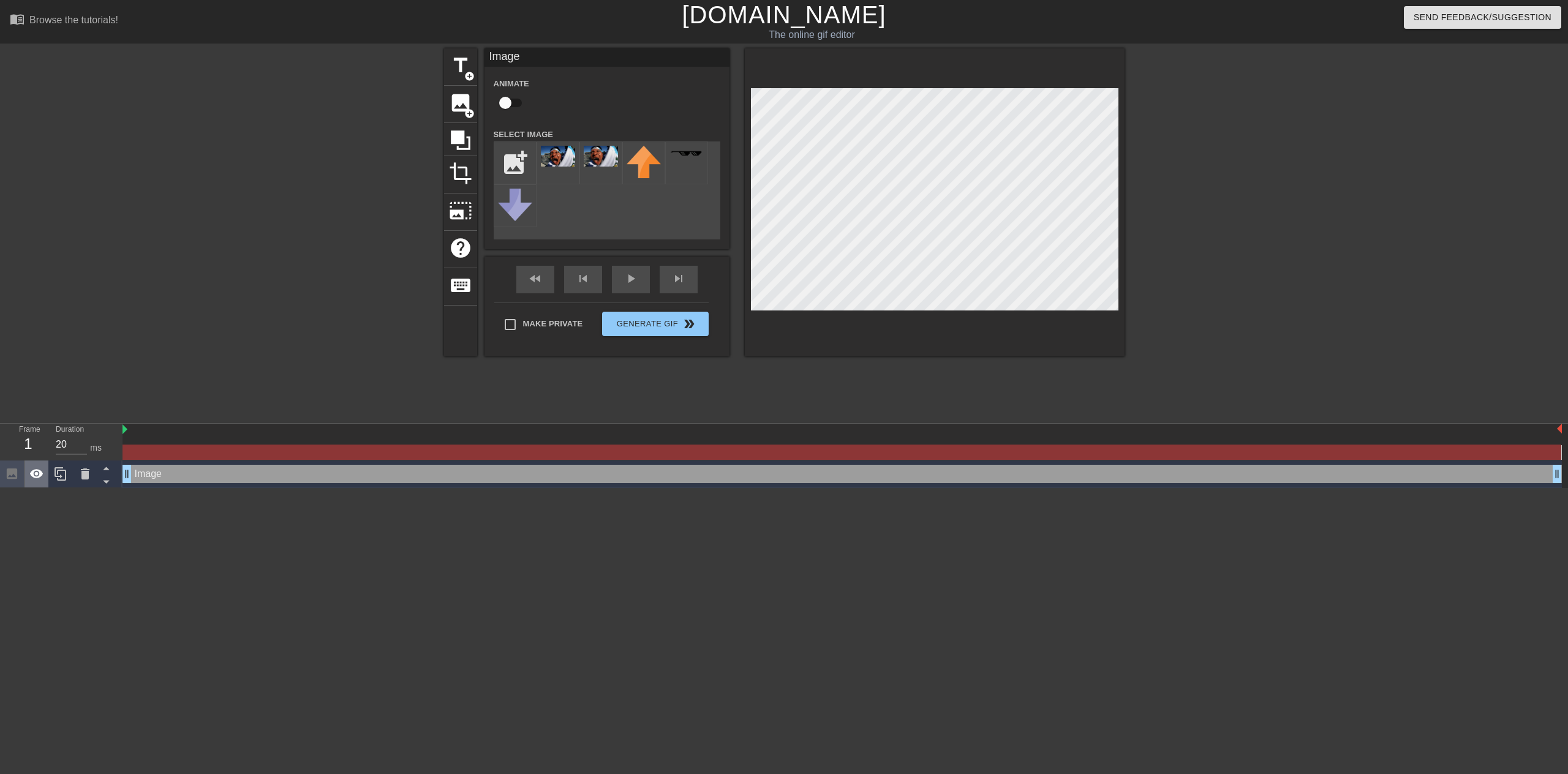
click at [41, 469] on icon at bounding box center [36, 473] width 15 height 15
